Goal: Find specific page/section: Find specific page/section

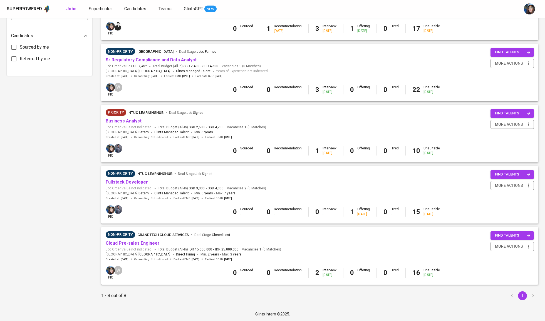
scroll to position [282, 0]
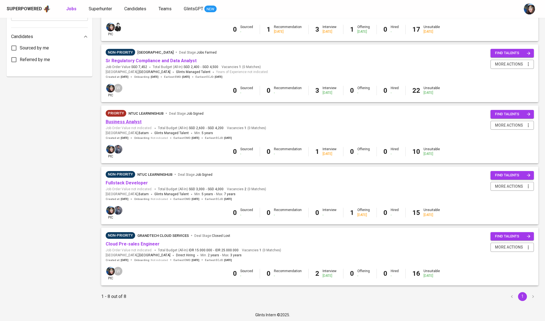
click at [136, 123] on link "Business Analyst" at bounding box center [124, 121] width 36 height 5
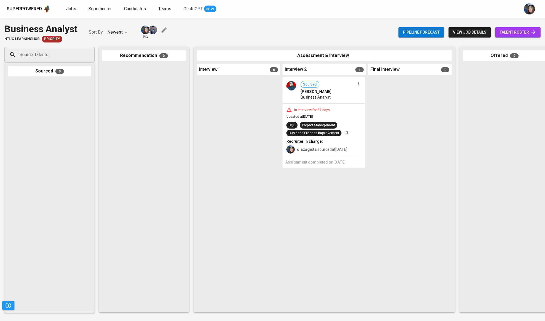
click at [522, 33] on span "talent roster" at bounding box center [518, 32] width 36 height 7
